Goal: Share content

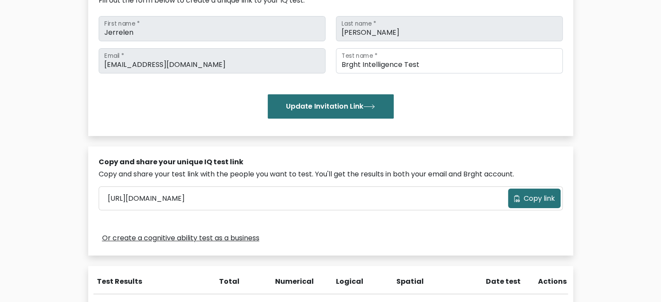
scroll to position [174, 0]
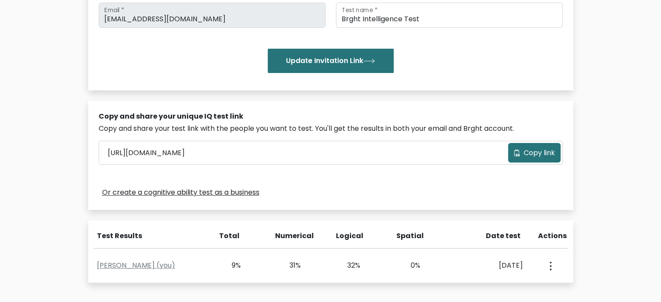
click at [537, 154] on span "Copy link" at bounding box center [539, 153] width 31 height 10
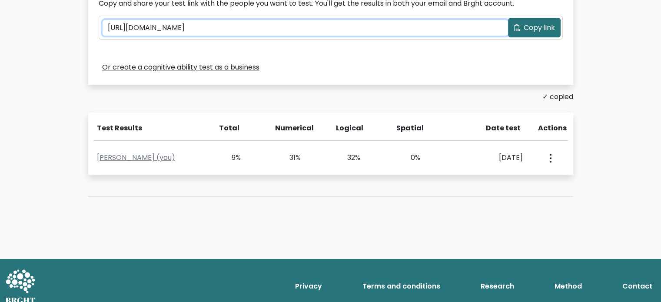
scroll to position [308, 0]
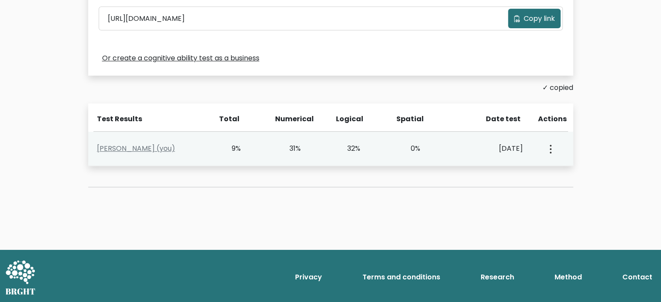
click at [554, 146] on div "View Profile" at bounding box center [550, 148] width 30 height 27
click at [554, 152] on div "View Profile" at bounding box center [550, 148] width 30 height 27
click at [551, 149] on icon "button" at bounding box center [551, 149] width 2 height 9
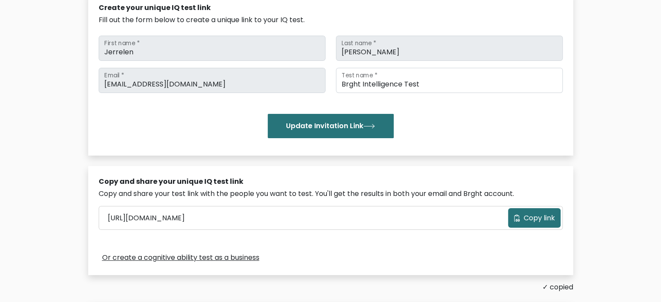
scroll to position [130, 0]
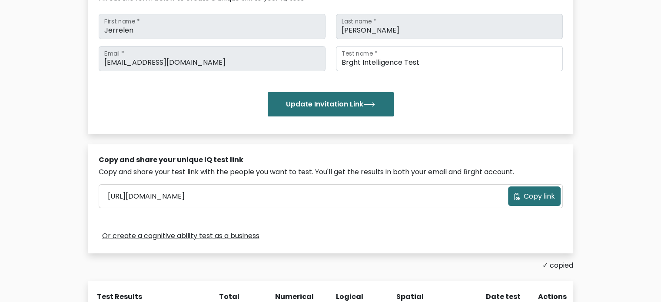
click at [356, 120] on div "Create your unique IQ test link Fill out the form below to create a unique link…" at bounding box center [330, 51] width 485 height 163
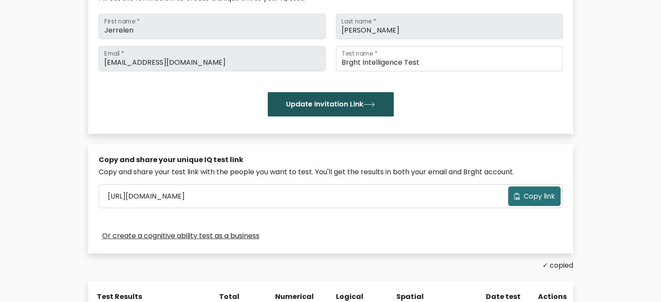
click at [366, 109] on button "Update Invitation Link" at bounding box center [331, 104] width 126 height 24
